Goal: Information Seeking & Learning: Stay updated

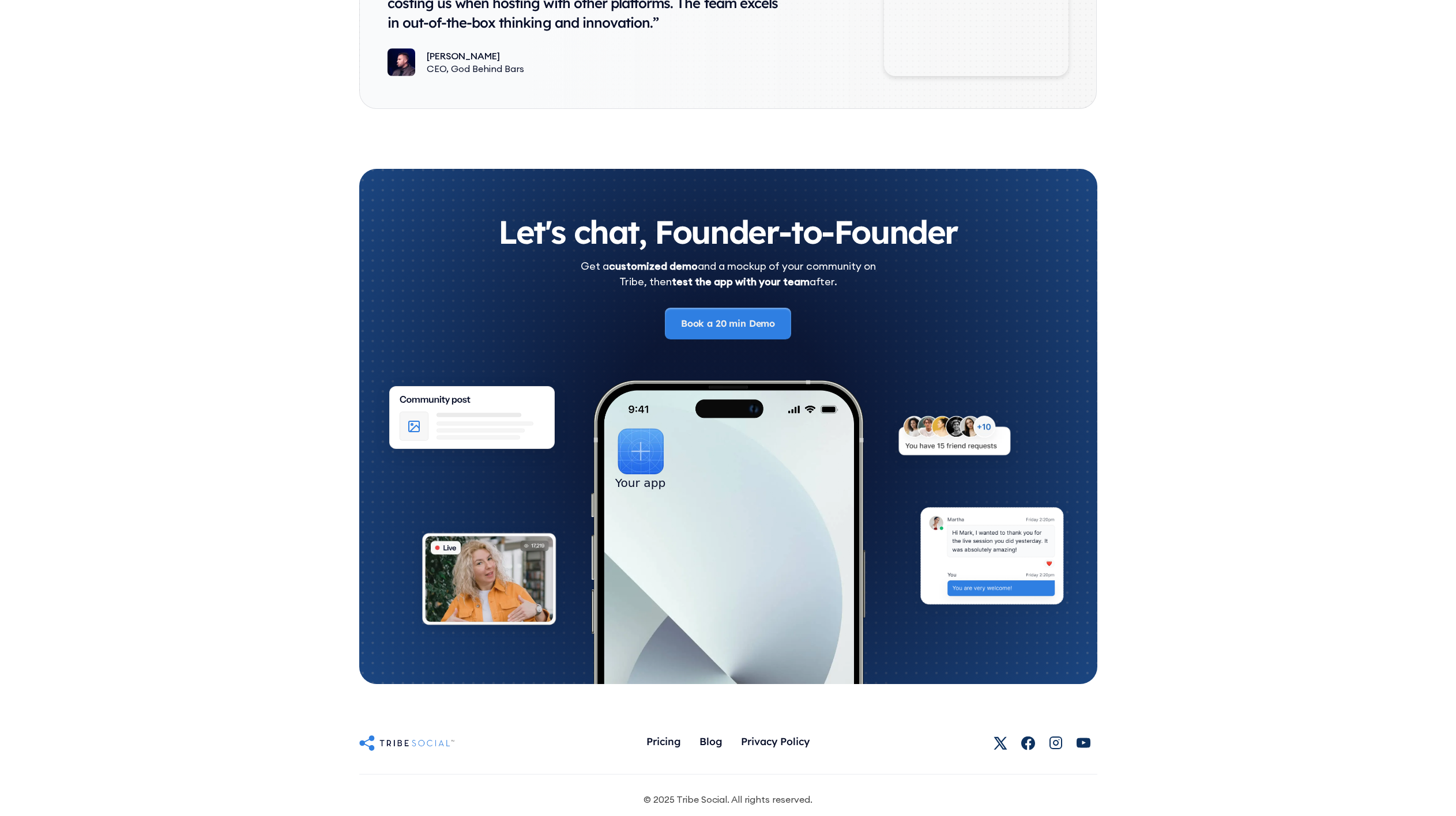
scroll to position [6263, 0]
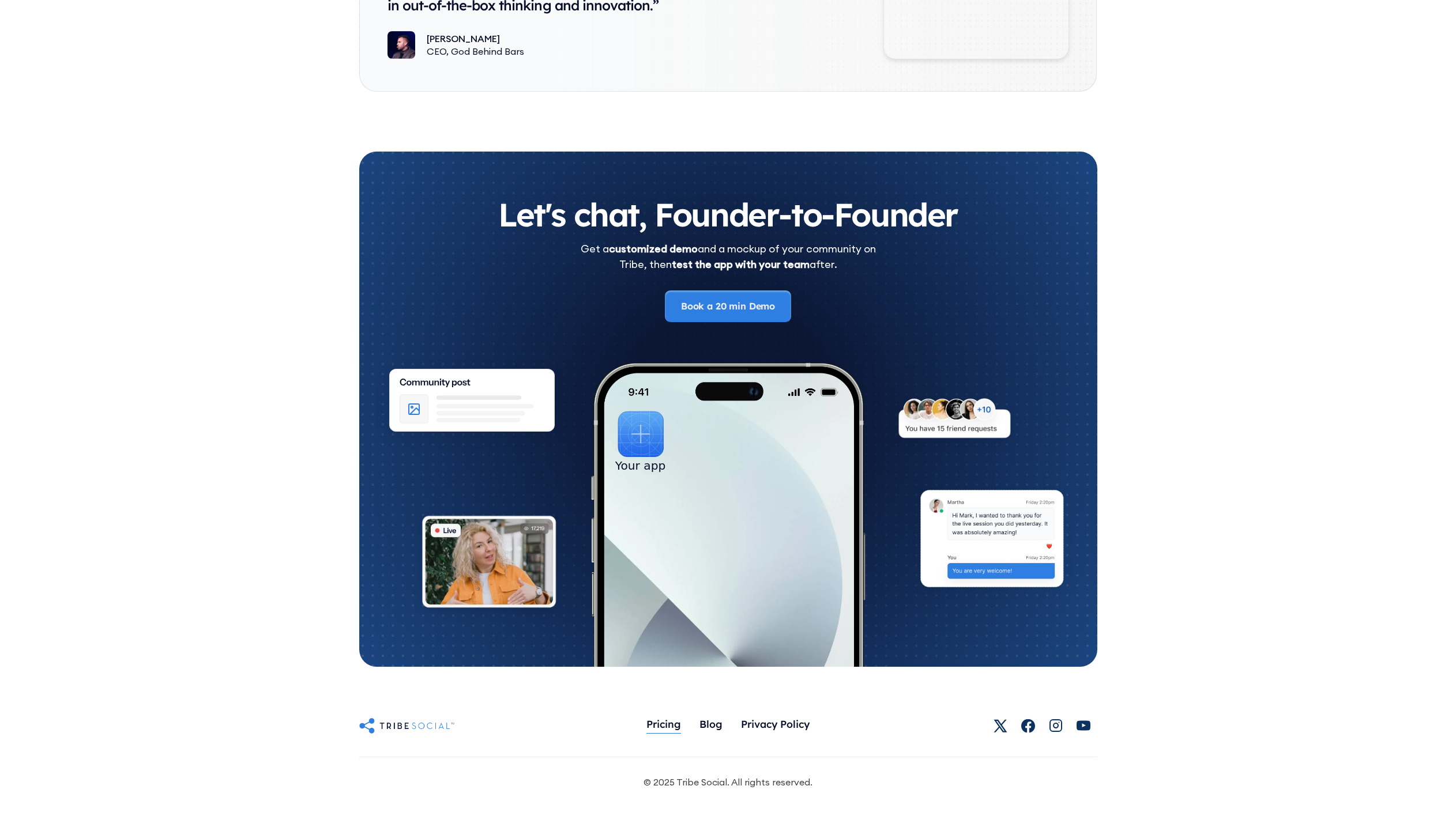
click at [656, 731] on div "Pricing" at bounding box center [663, 725] width 35 height 24
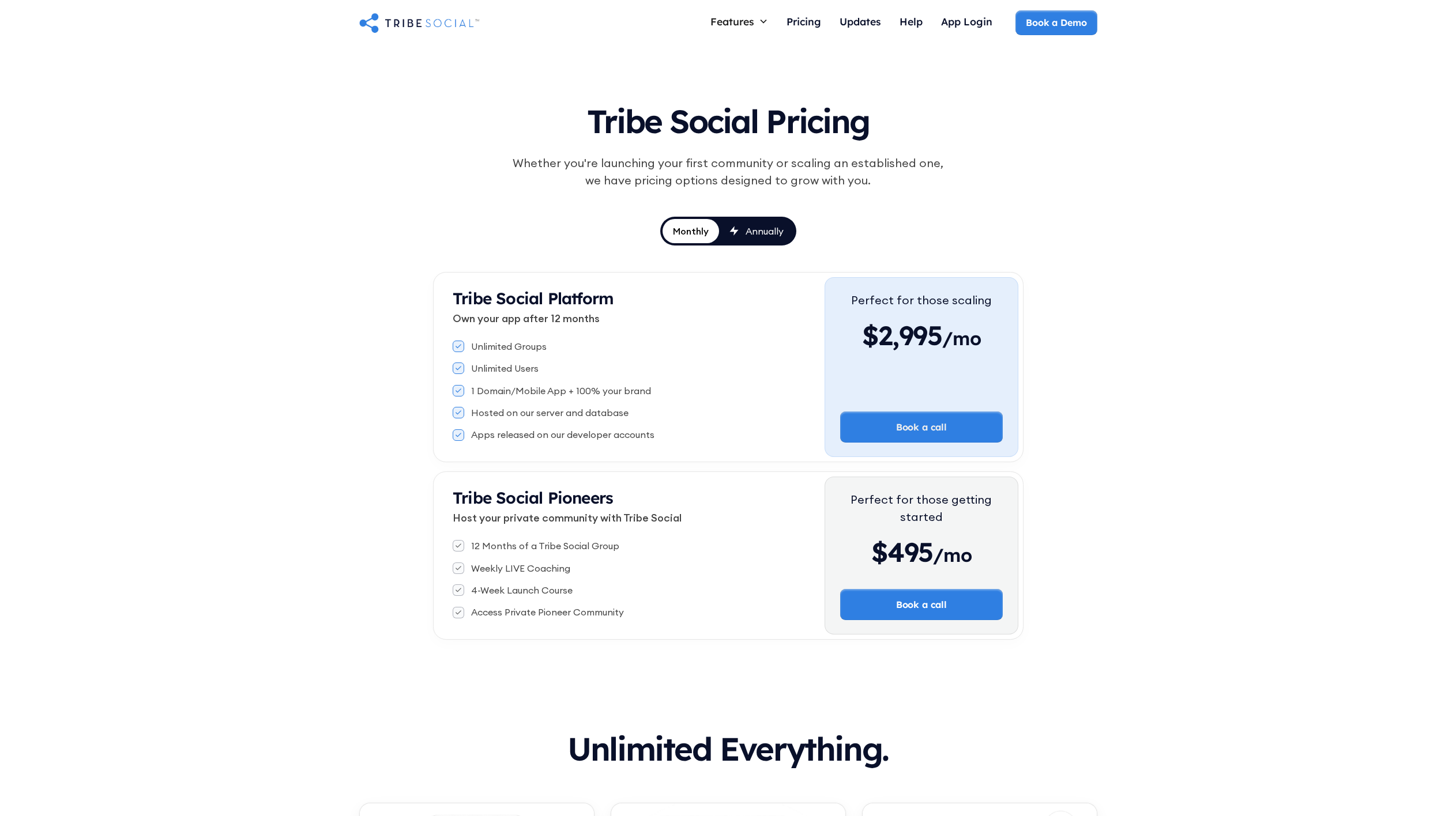
click at [784, 240] on link "Annually" at bounding box center [757, 231] width 75 height 24
click at [693, 232] on div "Monthly" at bounding box center [690, 231] width 37 height 13
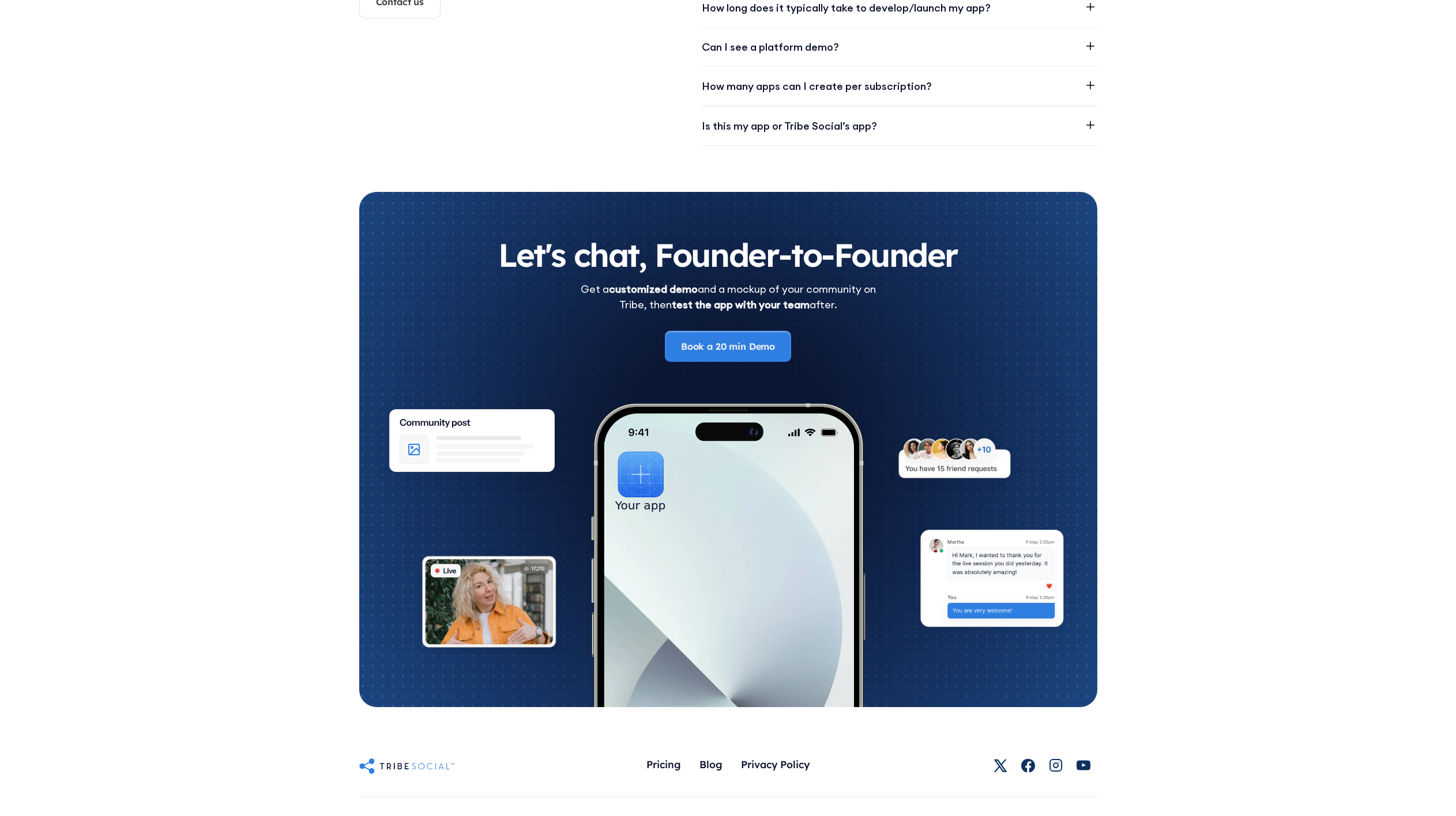
scroll to position [1788, 0]
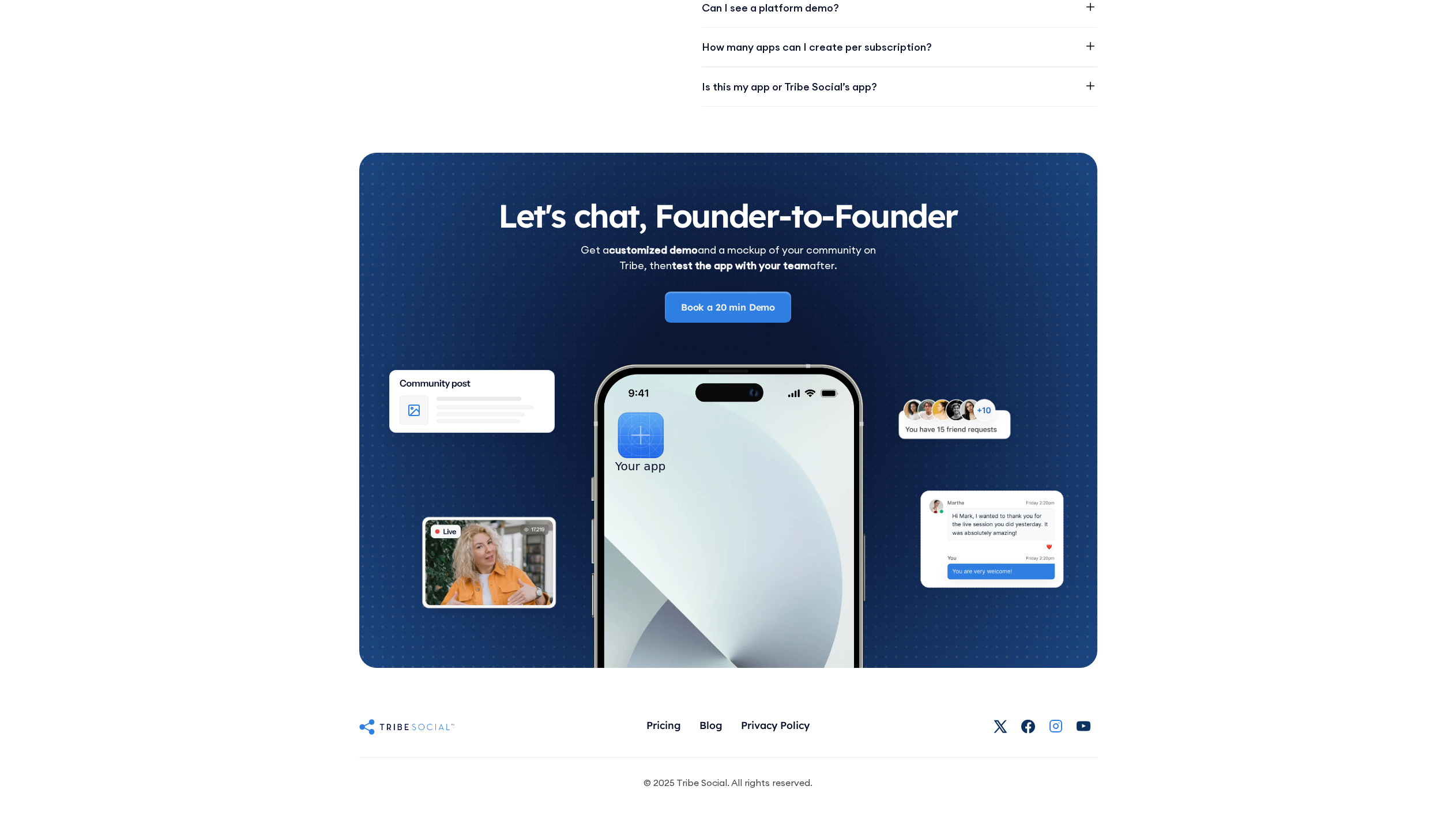
click at [1055, 726] on icon at bounding box center [1055, 726] width 14 height 14
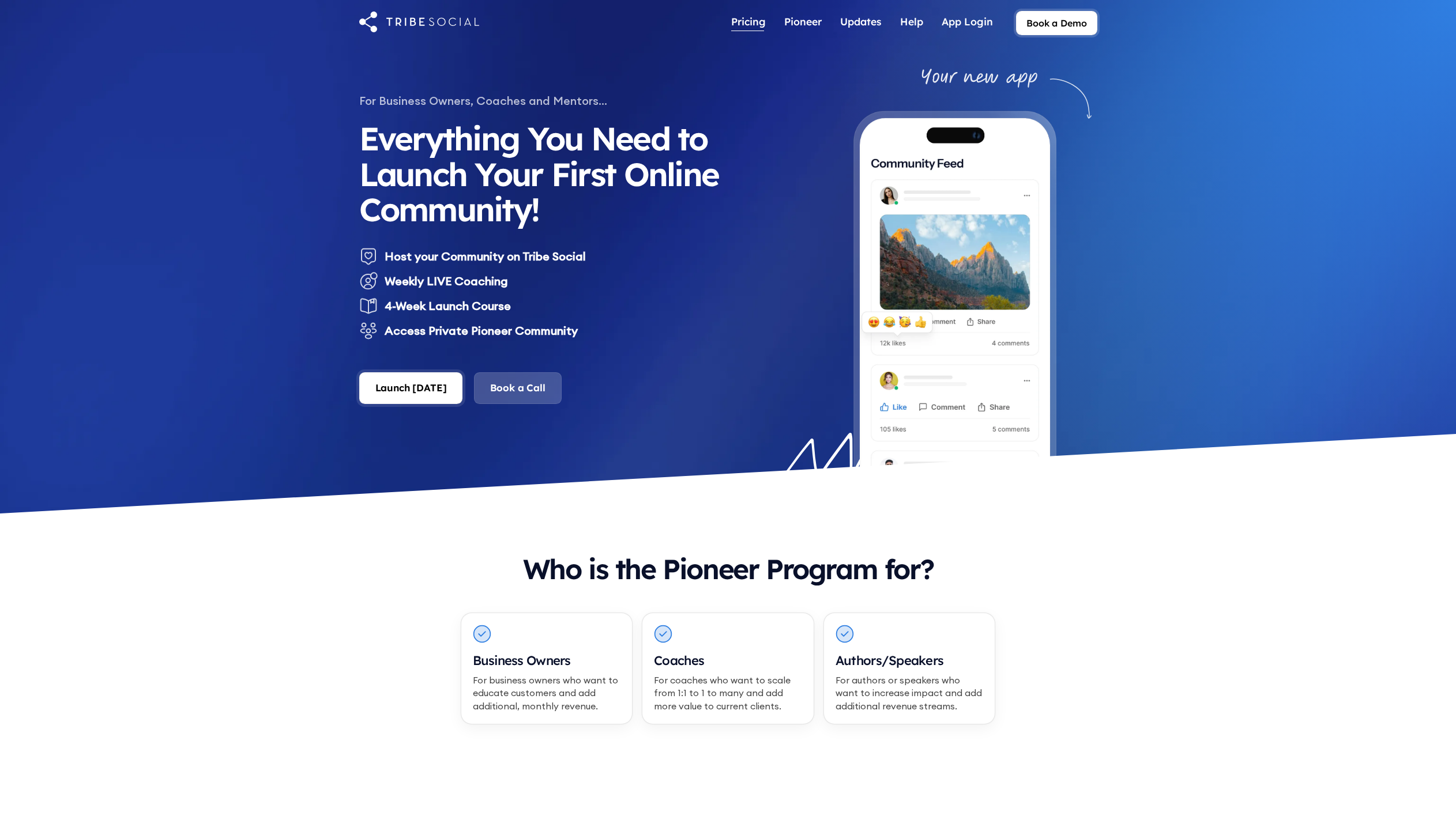
click at [735, 15] on div "Pricing" at bounding box center [748, 21] width 35 height 13
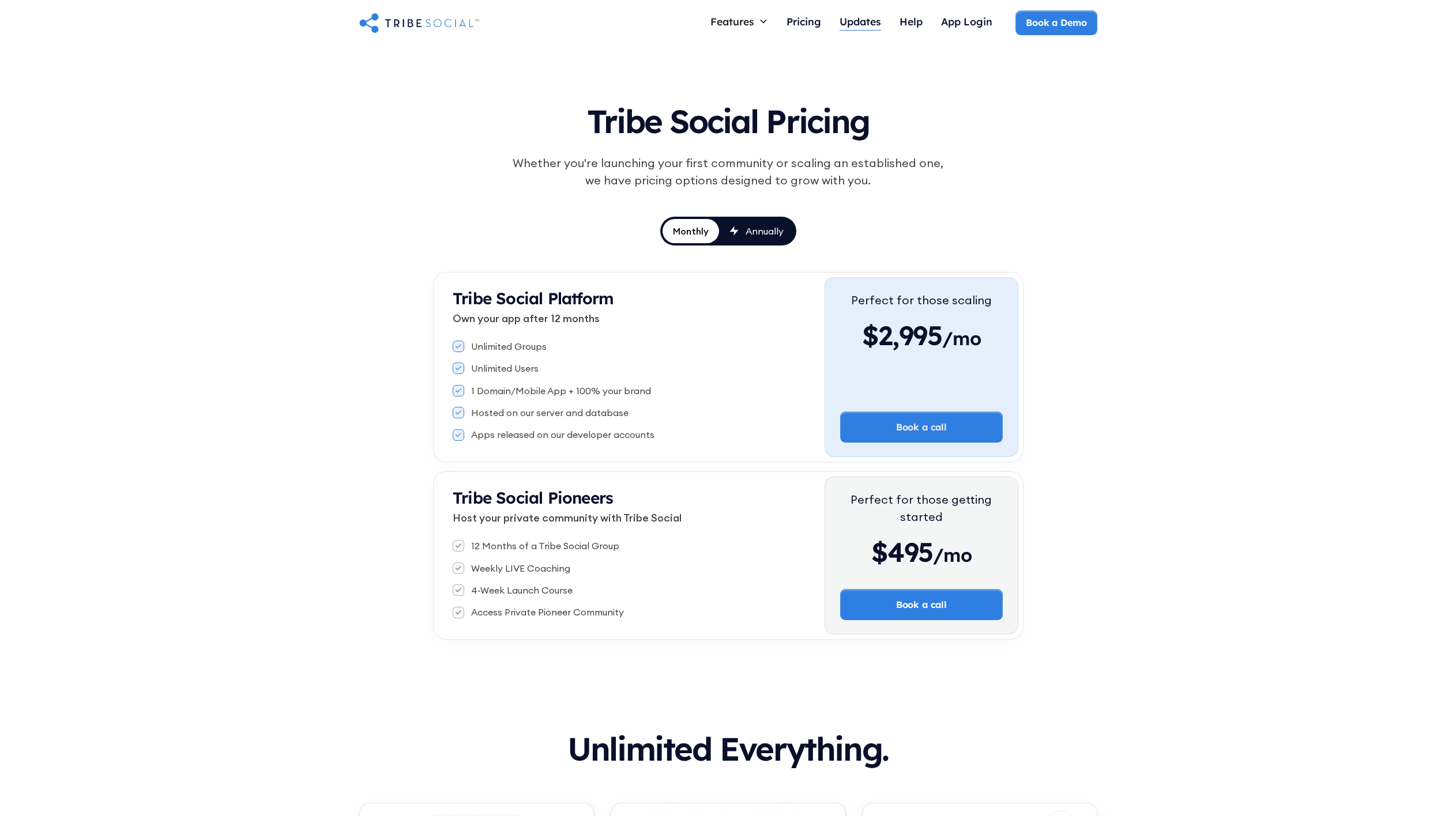
click at [855, 24] on div "Updates" at bounding box center [860, 21] width 42 height 13
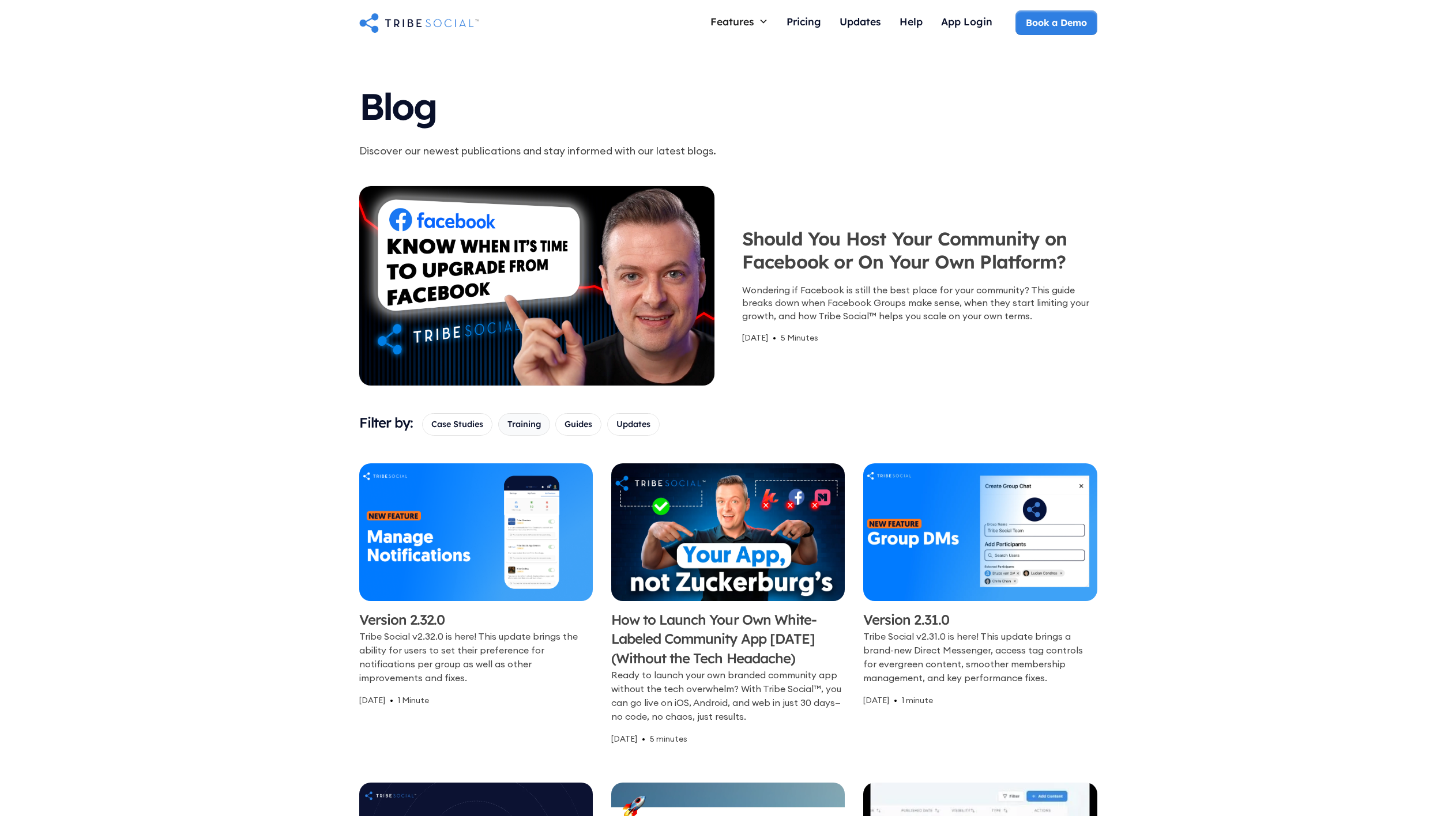
click at [531, 423] on span "Training" at bounding box center [524, 424] width 33 height 13
click at [515, 423] on input "Training" at bounding box center [511, 424] width 7 height 7
checkbox input "true"
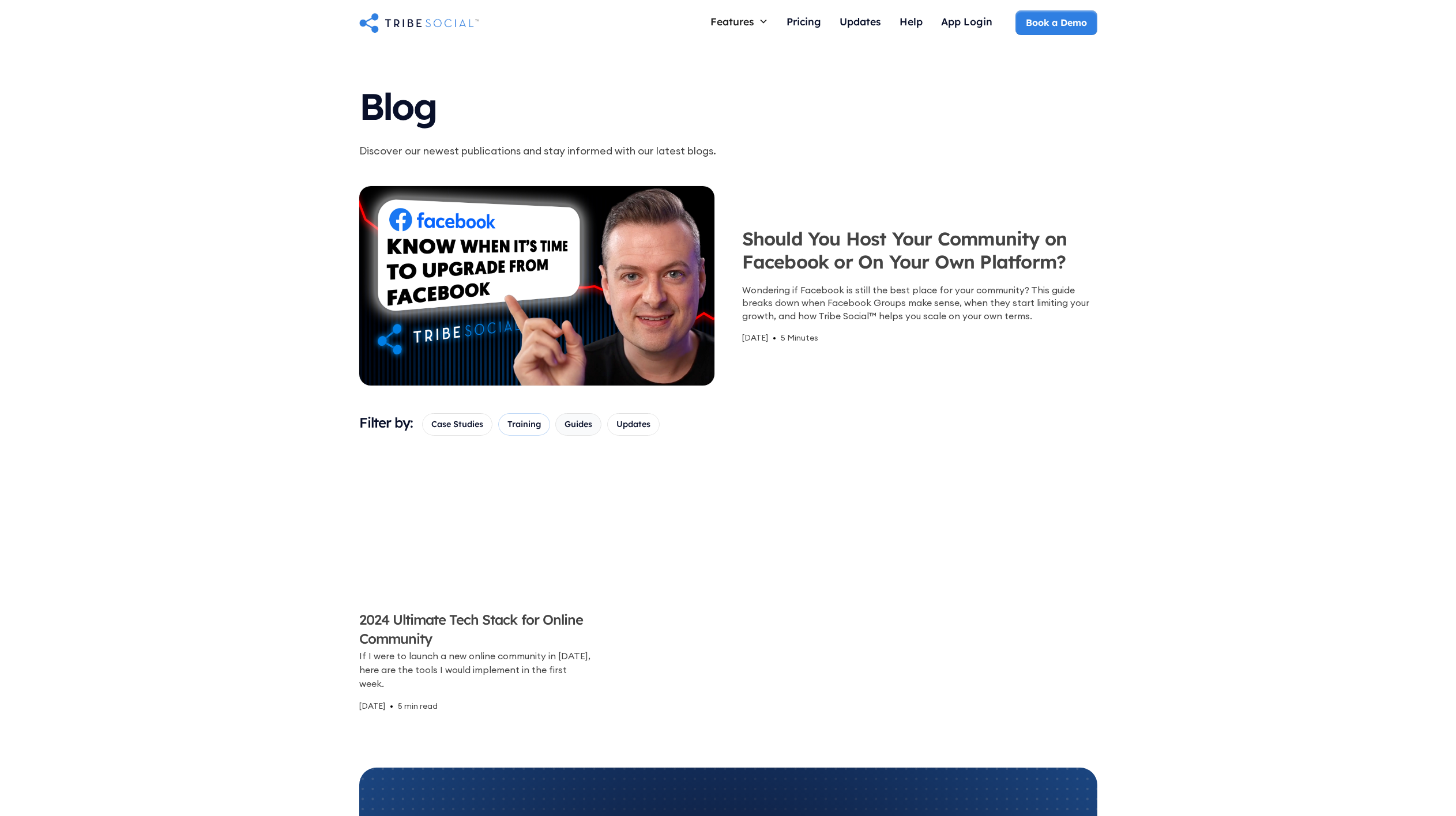
click at [579, 418] on span "Guides" at bounding box center [578, 424] width 28 height 13
click at [572, 421] on input "Guides" at bounding box center [568, 424] width 7 height 7
checkbox input "true"
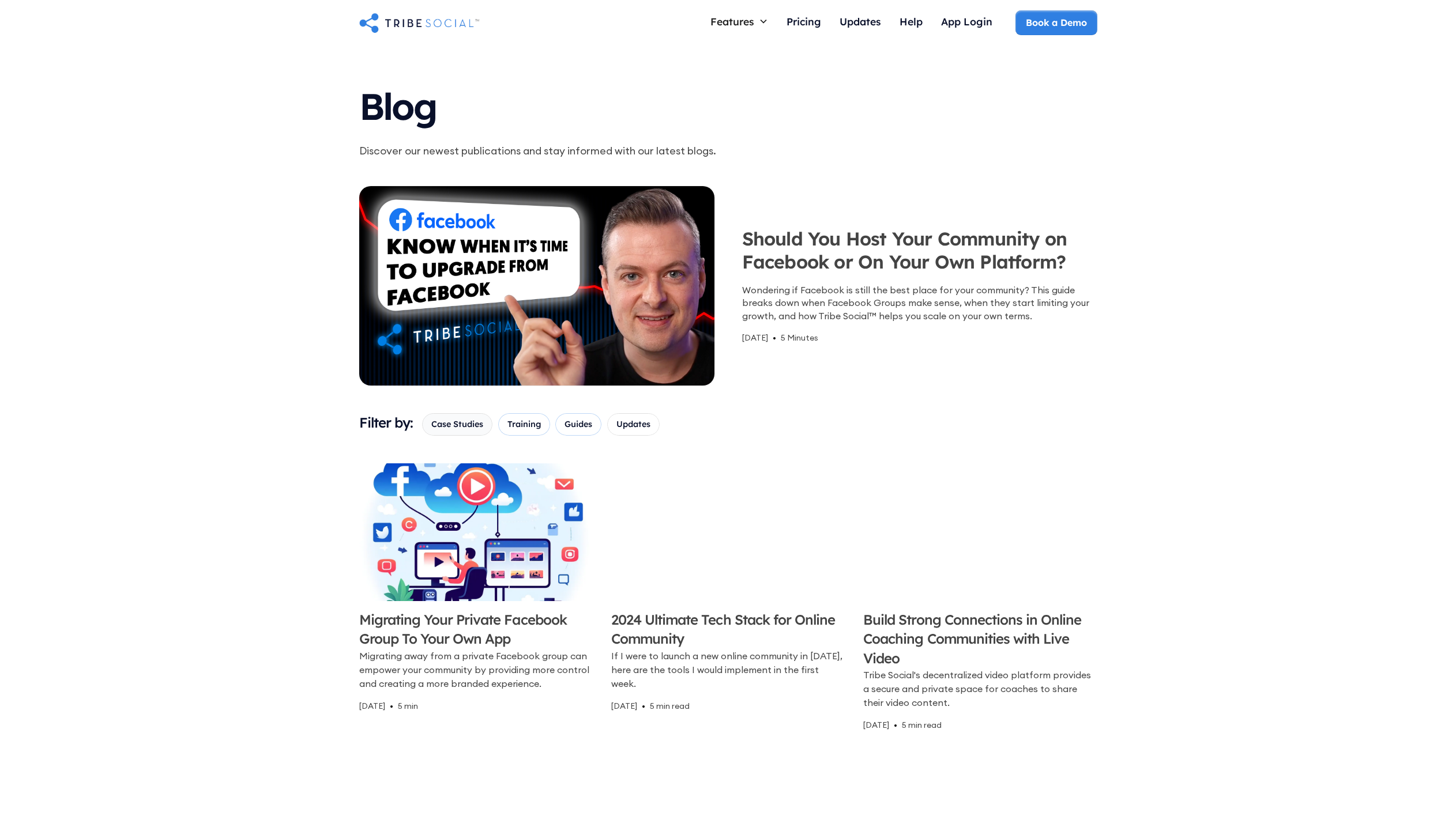
click at [448, 425] on span "Case Studies" at bounding box center [457, 424] width 52 height 13
click at [439, 425] on input "Case Studies" at bounding box center [435, 424] width 7 height 7
checkbox input "true"
click at [942, 28] on div "App Login" at bounding box center [966, 22] width 51 height 24
